Goal: Navigation & Orientation: Find specific page/section

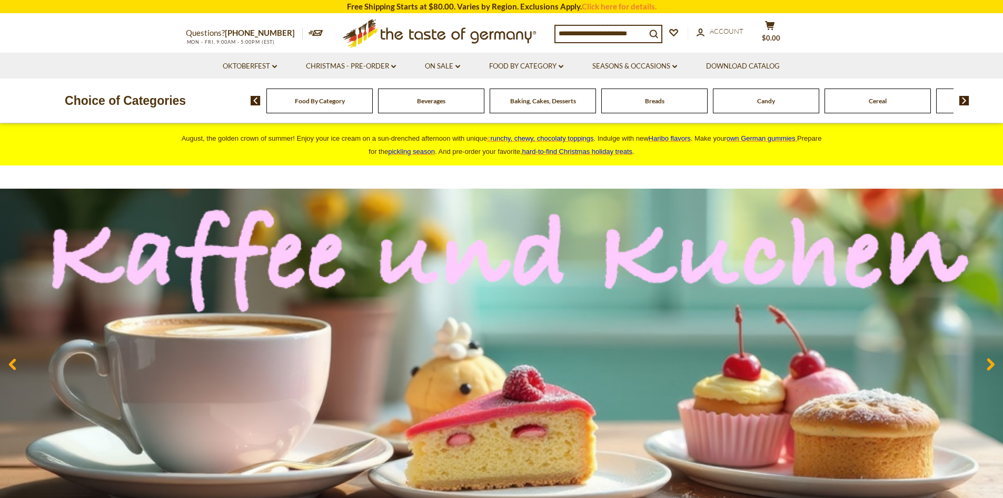
click at [647, 105] on span "Breads" at bounding box center [654, 101] width 19 height 8
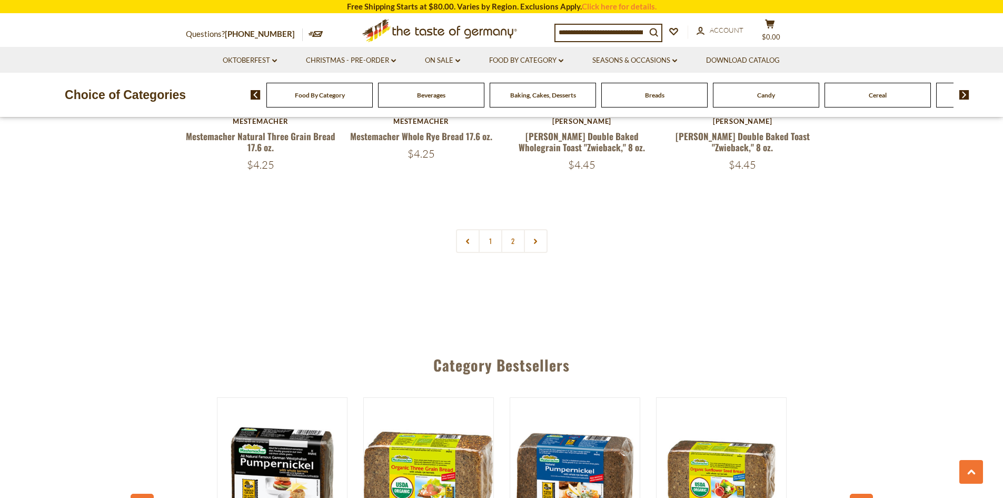
scroll to position [2566, 0]
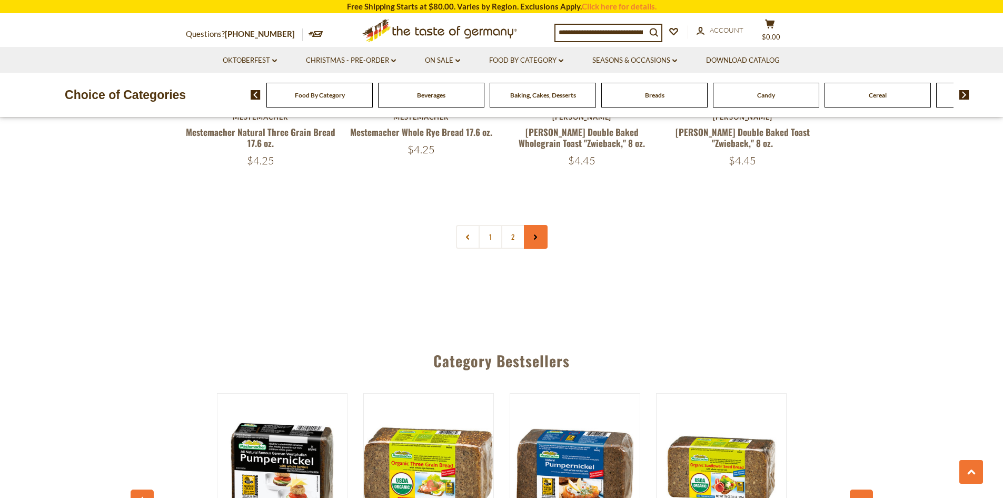
click at [536, 236] on use at bounding box center [535, 237] width 3 height 5
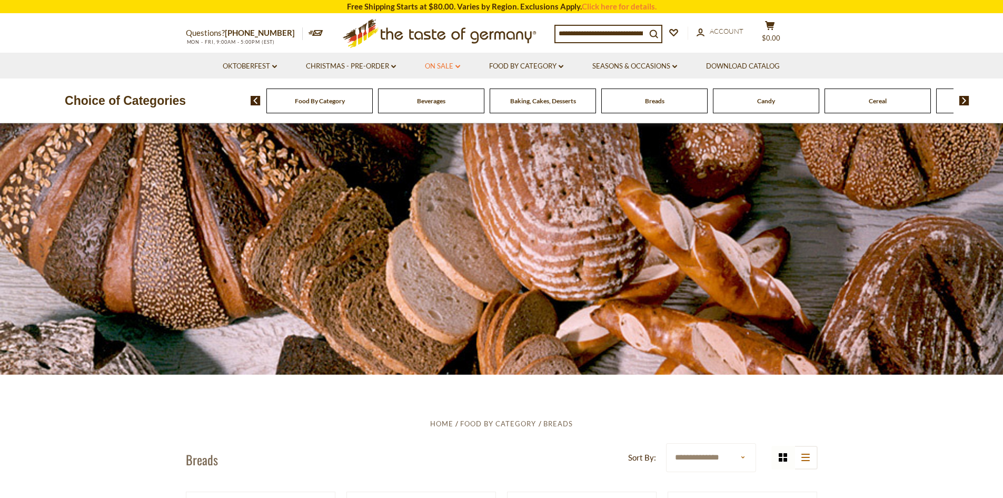
click at [439, 63] on link "On Sale dropdown_arrow" at bounding box center [442, 67] width 35 height 12
click at [437, 94] on link "All On Sale" at bounding box center [438, 93] width 38 height 9
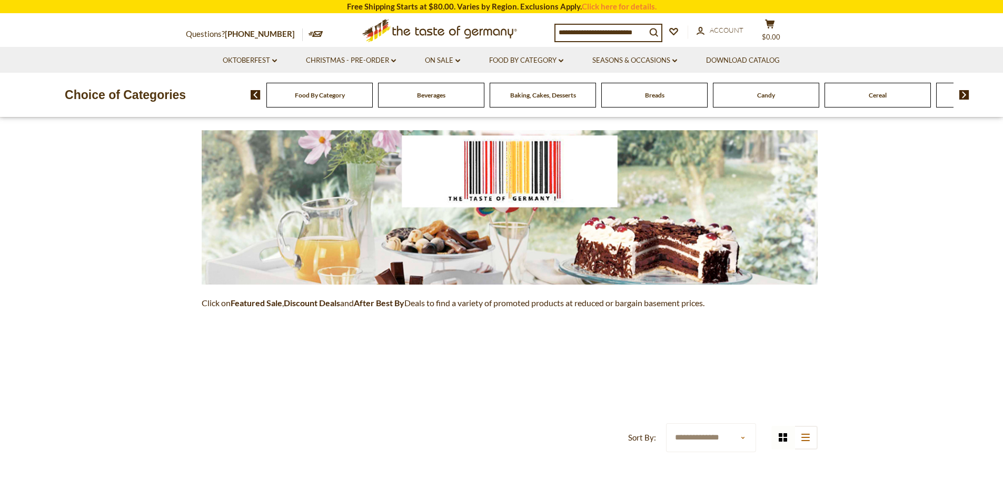
scroll to position [9, 0]
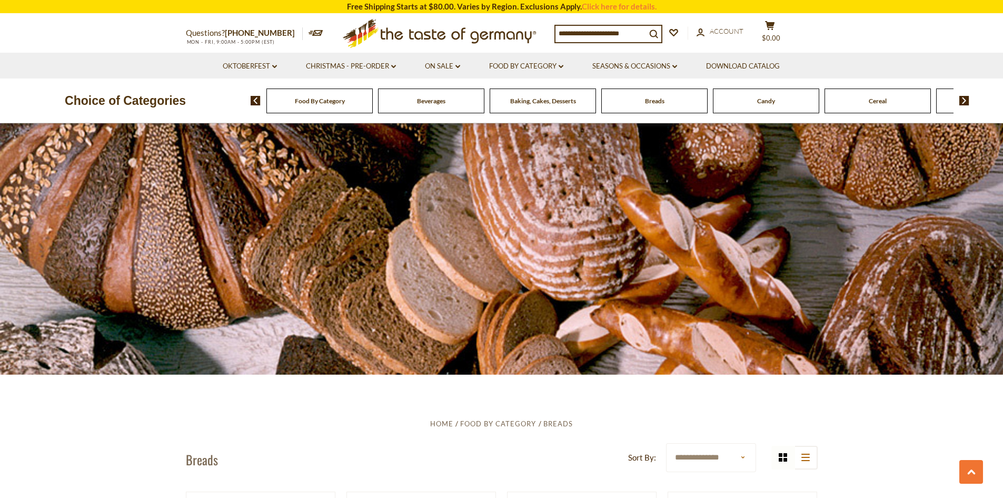
scroll to position [2566, 0]
